Goal: Check status: Check status

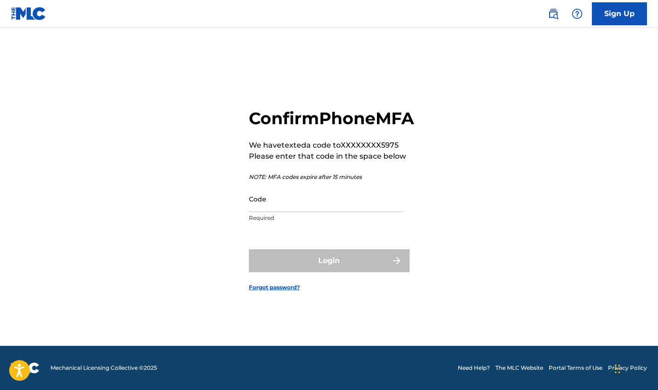
click at [261, 211] on input "Code" at bounding box center [326, 199] width 155 height 26
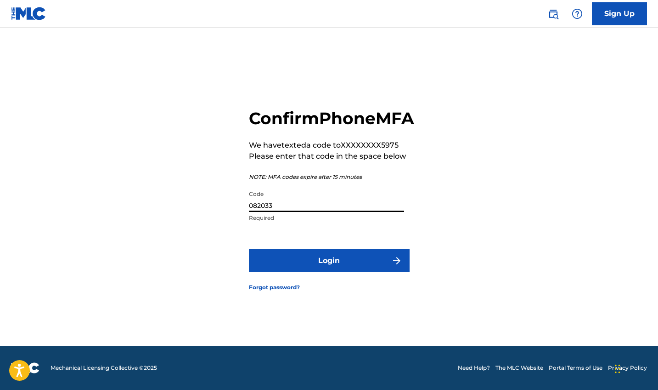
type input "082033"
click at [299, 268] on button "Login" at bounding box center [329, 260] width 161 height 23
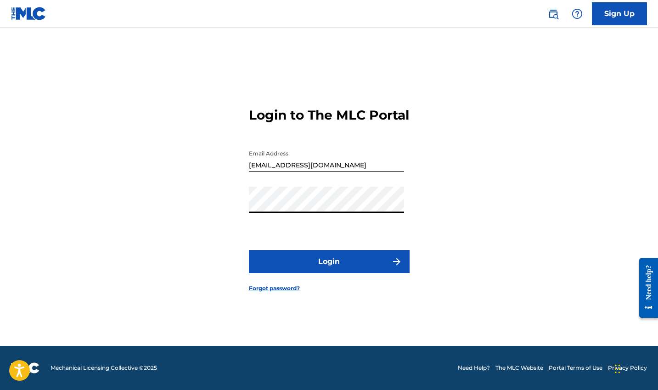
click at [313, 265] on button "Login" at bounding box center [329, 261] width 161 height 23
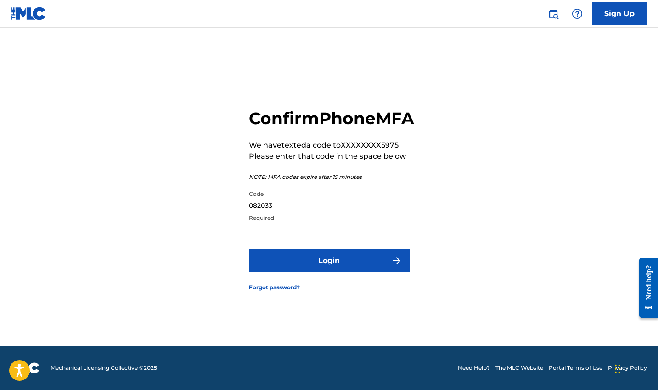
click at [277, 212] on input "082033" at bounding box center [326, 199] width 155 height 26
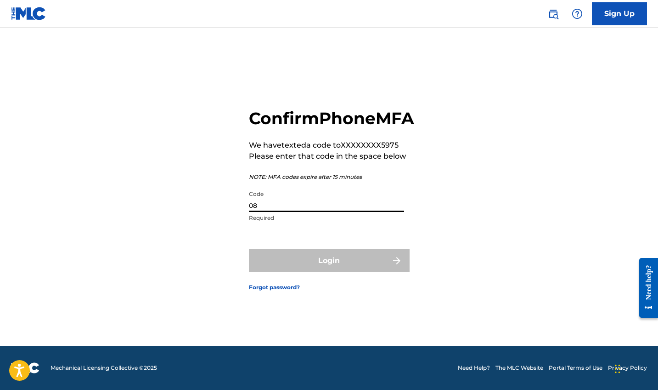
type input "0"
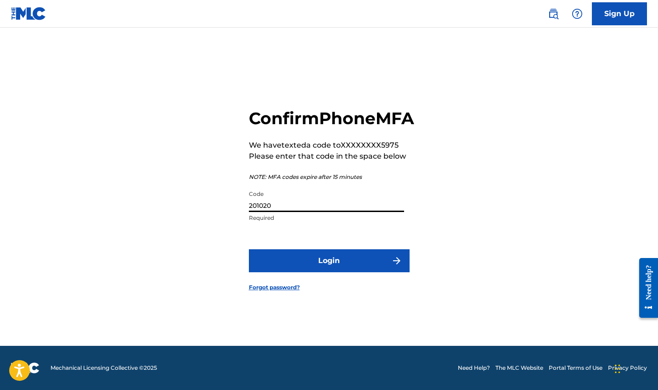
type input "201020"
click at [311, 267] on button "Login" at bounding box center [329, 260] width 161 height 23
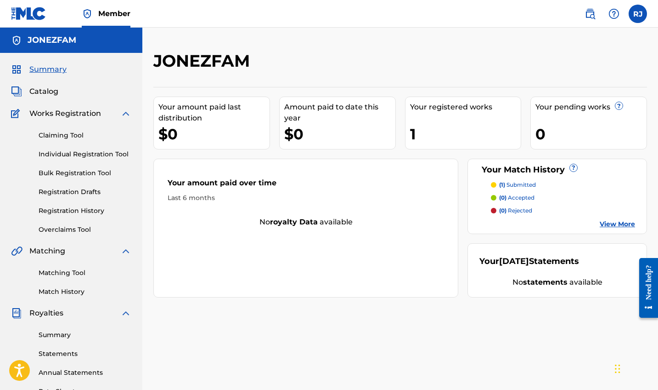
click at [62, 208] on link "Registration History" at bounding box center [85, 211] width 93 height 10
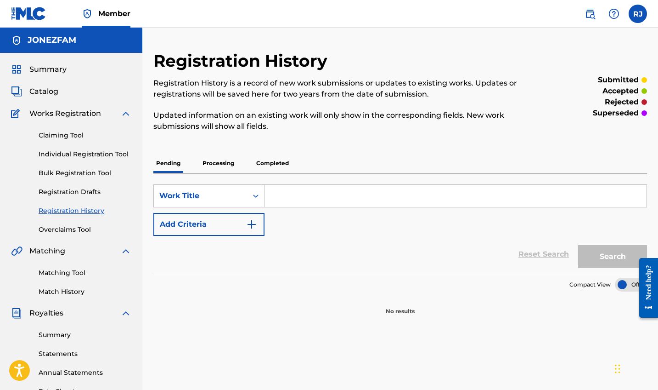
click at [226, 164] on p "Processing" at bounding box center [218, 162] width 37 height 19
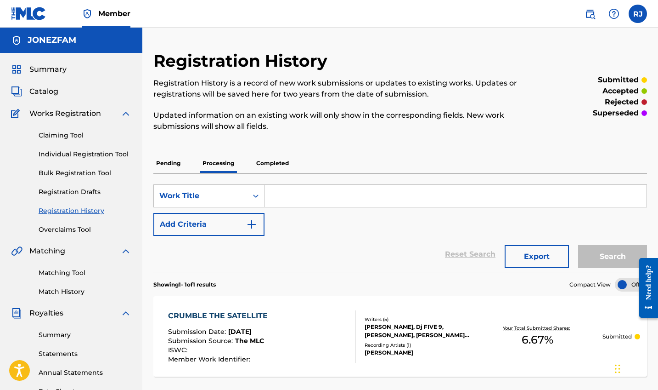
click at [266, 160] on p "Completed" at bounding box center [273, 162] width 38 height 19
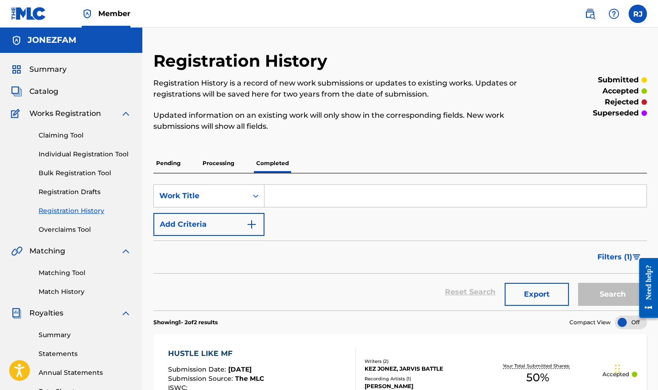
click at [53, 69] on span "Summary" at bounding box center [47, 69] width 37 height 11
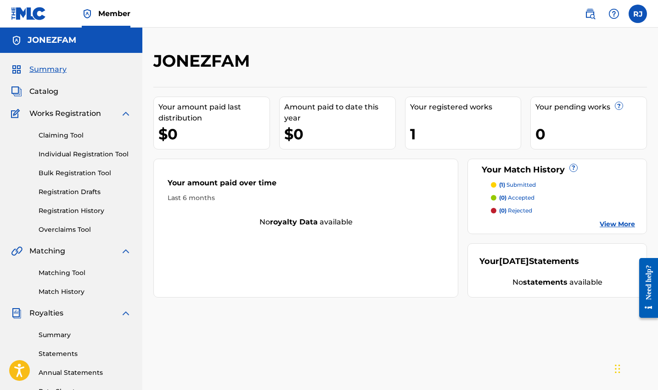
click at [50, 45] on h5 "JONEZFAM" at bounding box center [52, 40] width 49 height 11
